Goal: Transaction & Acquisition: Purchase product/service

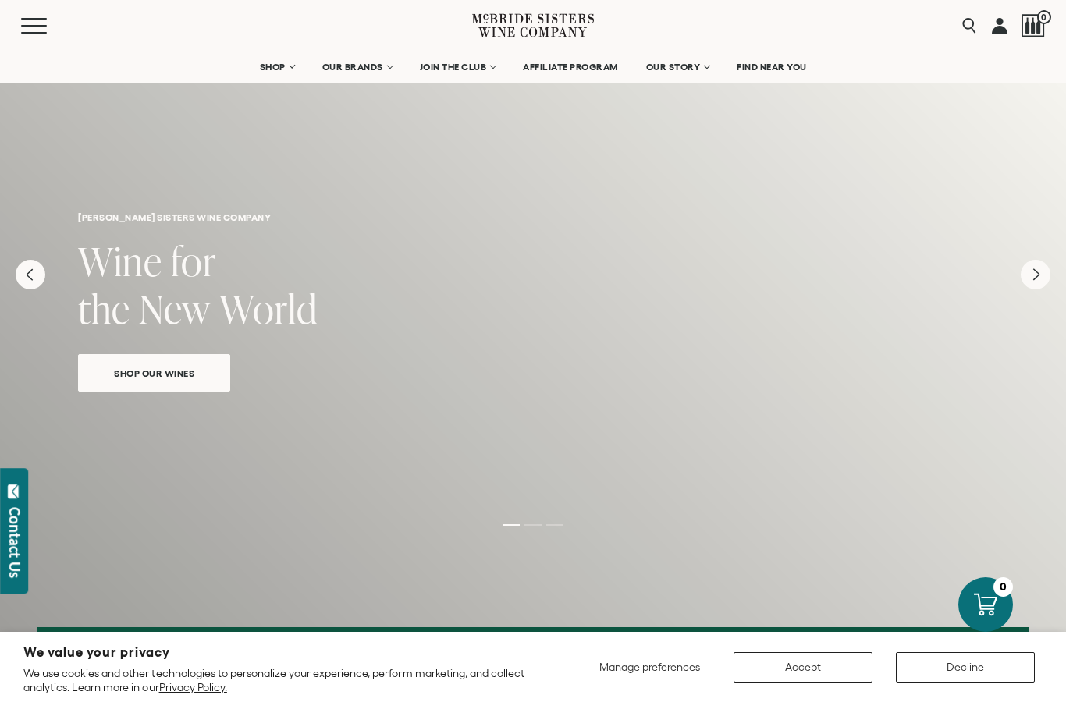
click at [136, 371] on span "Shop Our Wines" at bounding box center [154, 373] width 135 height 18
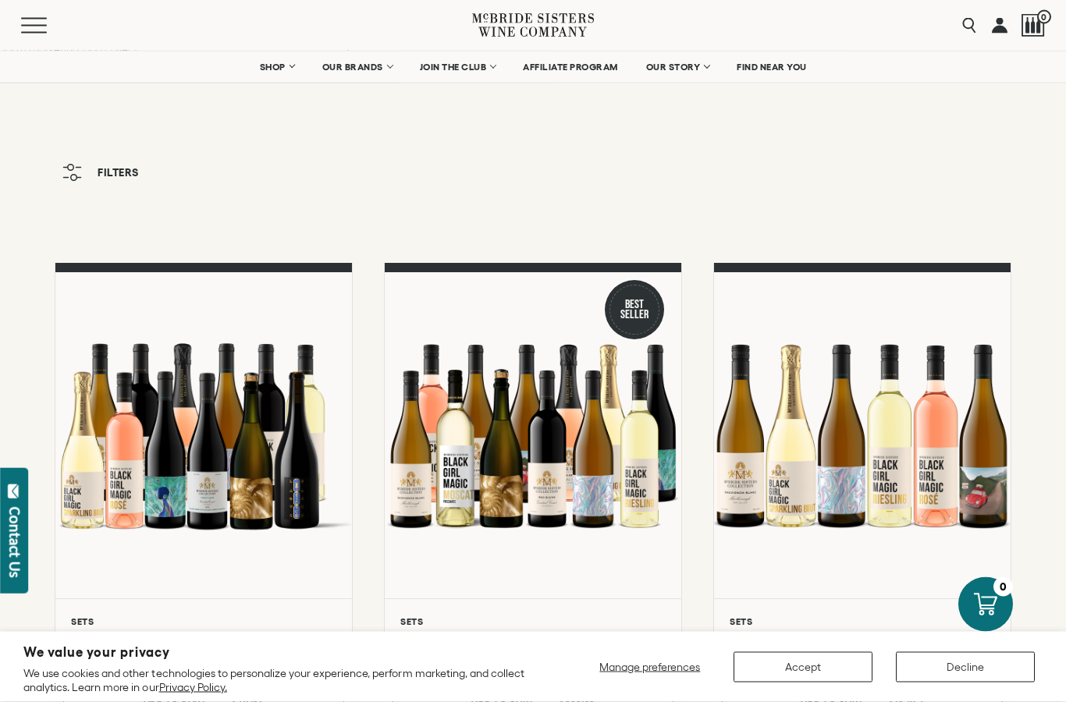
scroll to position [11, 0]
click at [819, 683] on button "Accept" at bounding box center [802, 667] width 139 height 30
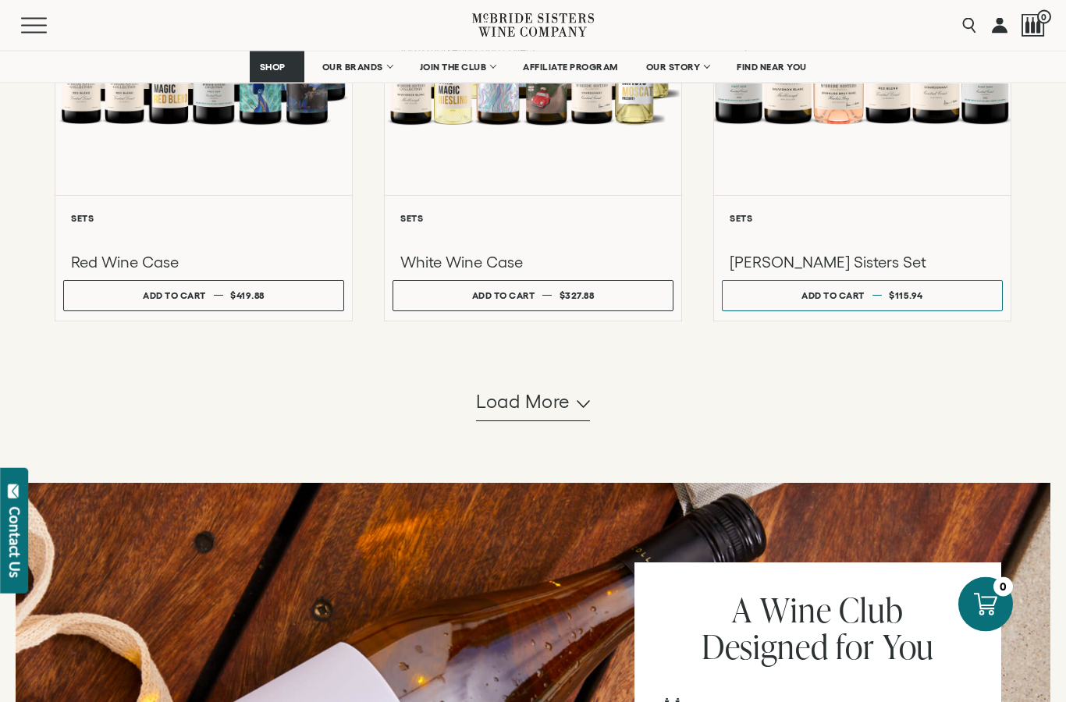
scroll to position [1425, 0]
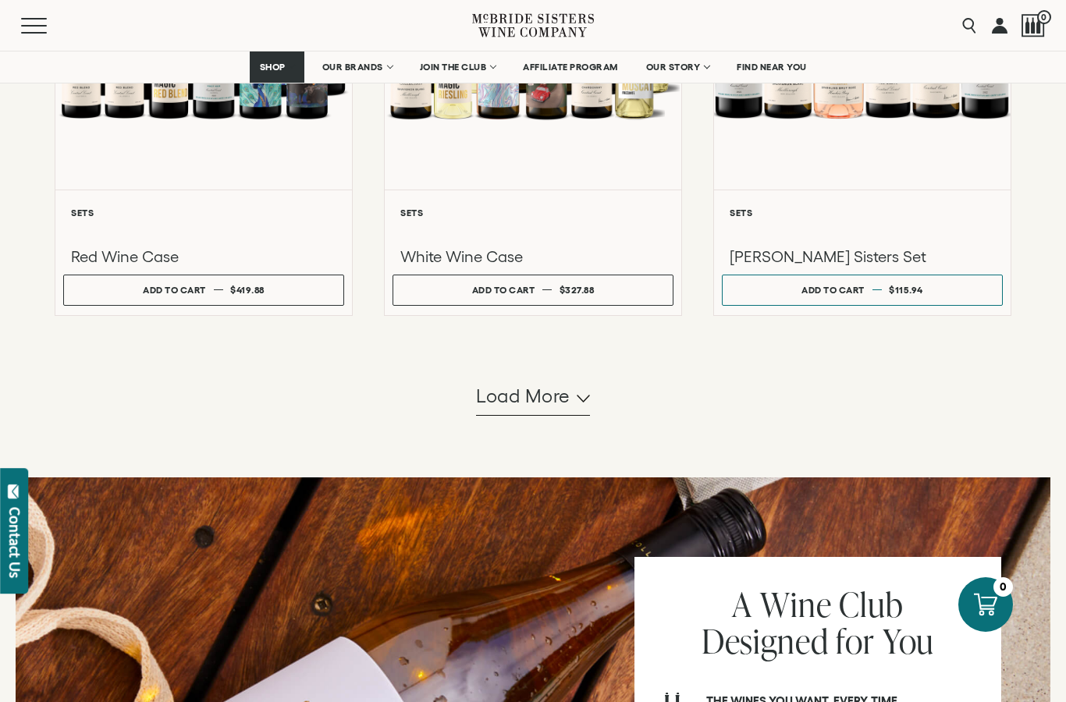
click at [573, 416] on button "Load more" at bounding box center [533, 396] width 114 height 37
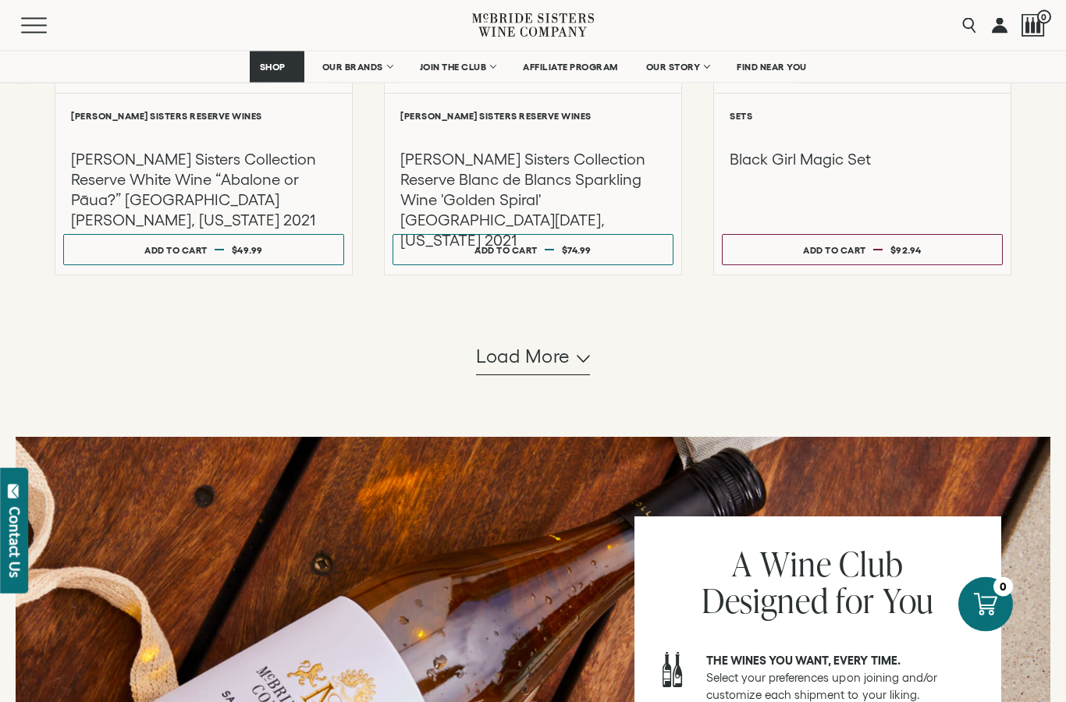
scroll to position [3052, 0]
click at [587, 375] on button "Load more" at bounding box center [533, 356] width 114 height 37
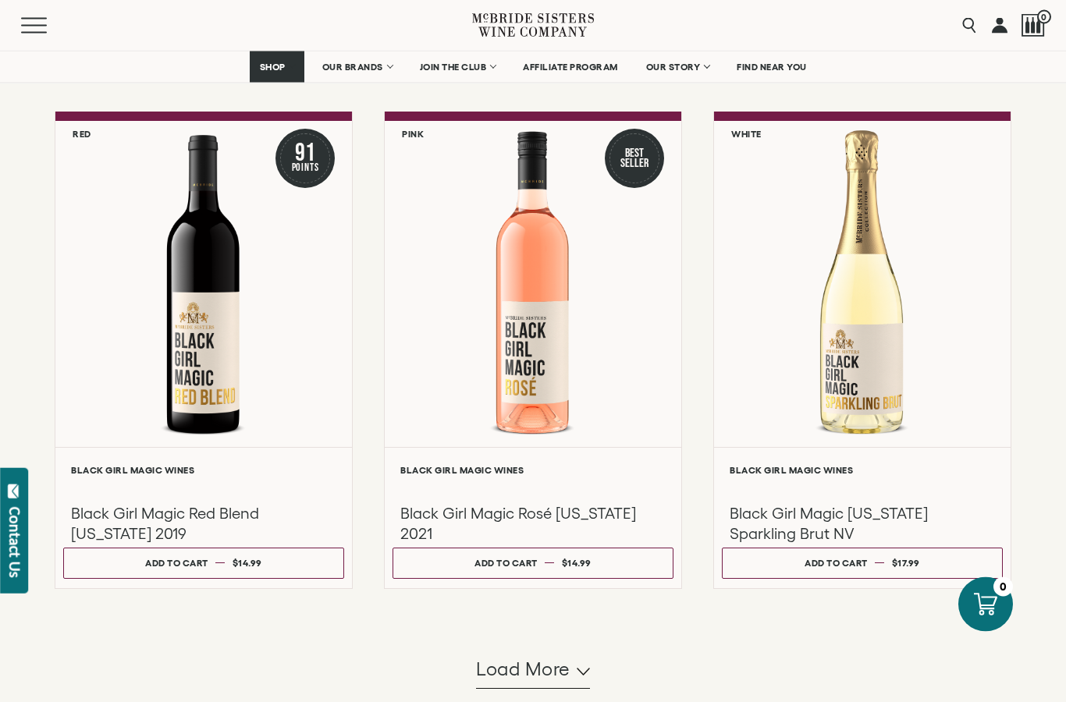
scroll to position [4328, 0]
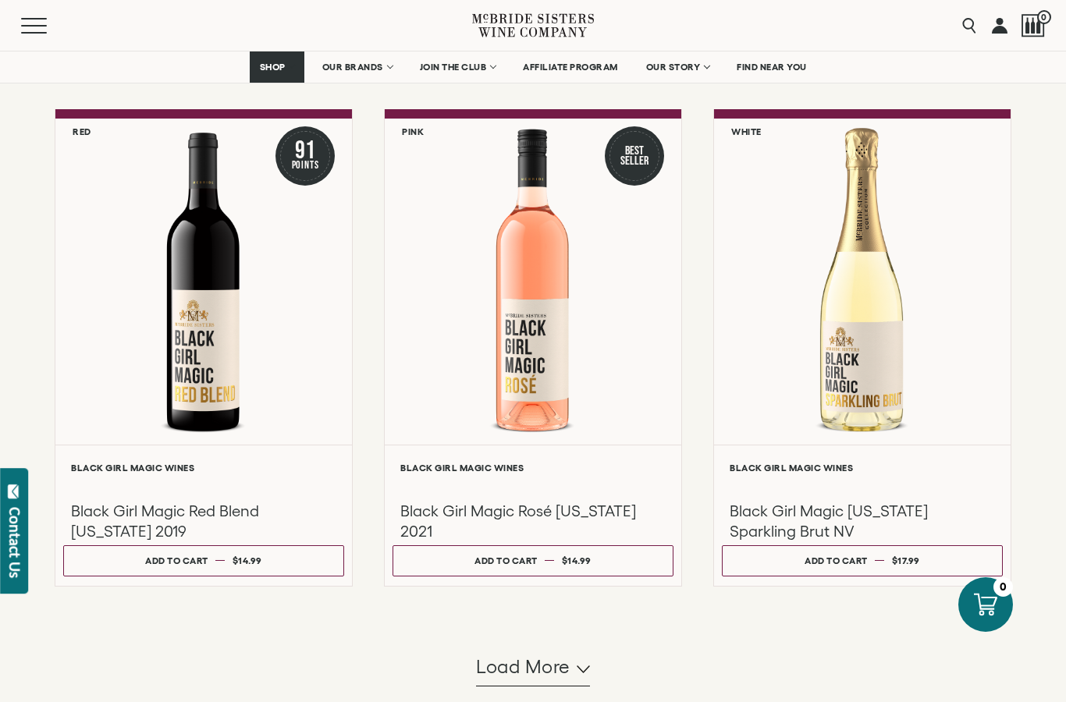
click at [559, 439] on div at bounding box center [533, 282] width 296 height 326
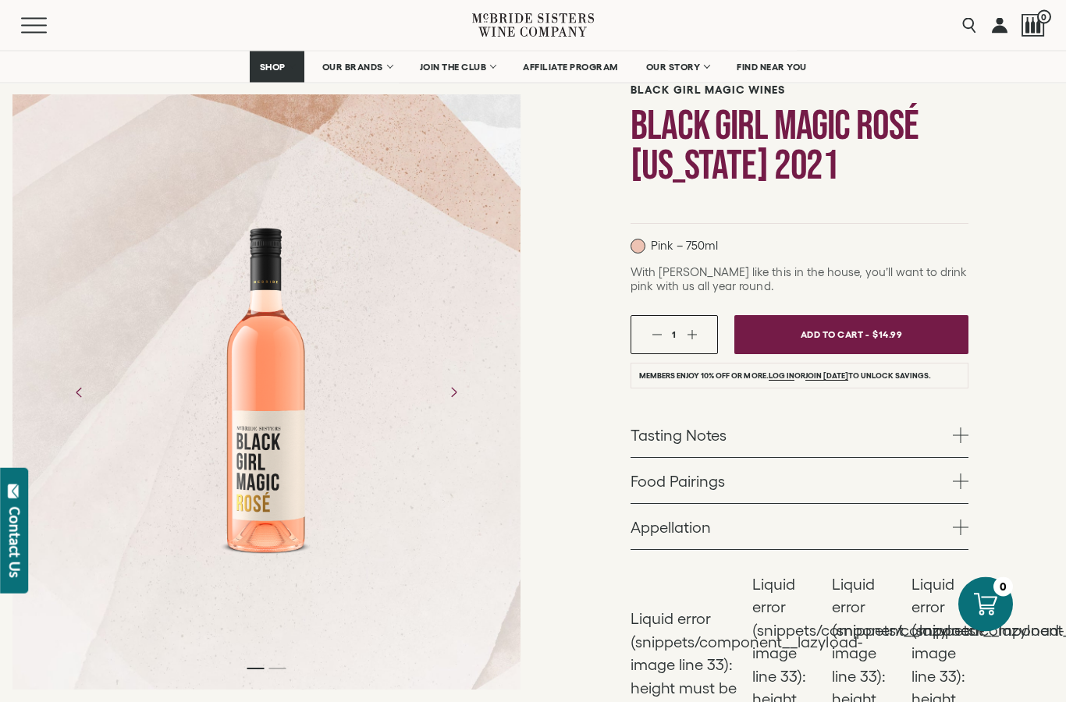
scroll to position [117, 0]
